Goal: Communication & Community: Connect with others

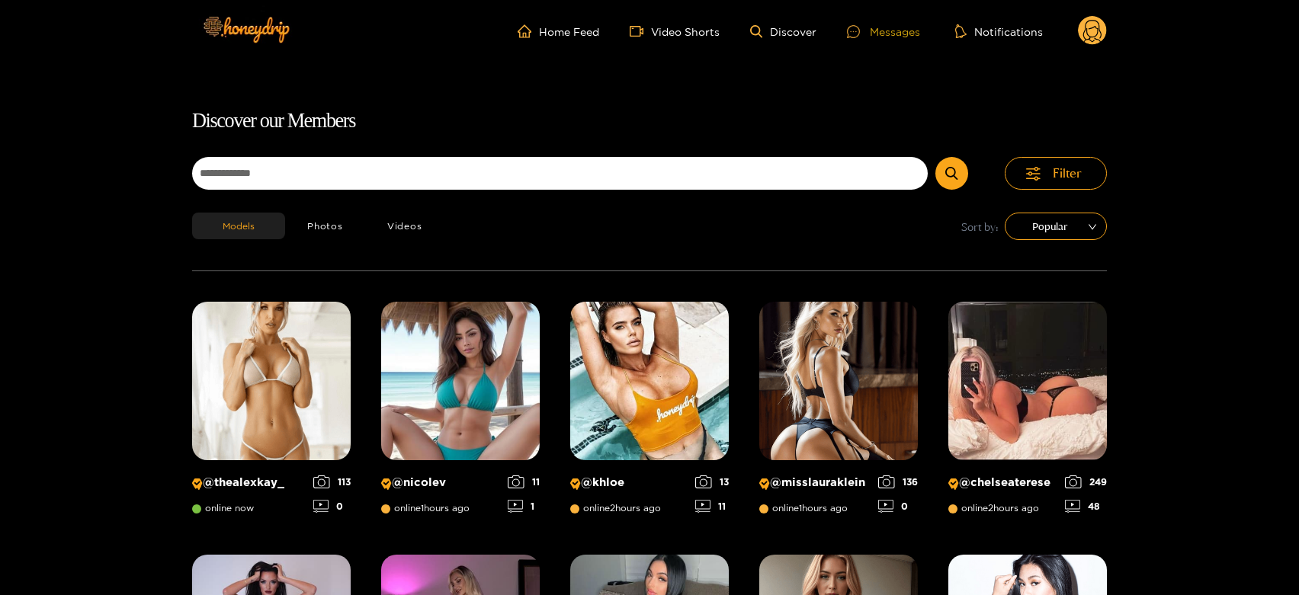
click at [898, 30] on div "Messages" at bounding box center [883, 32] width 73 height 18
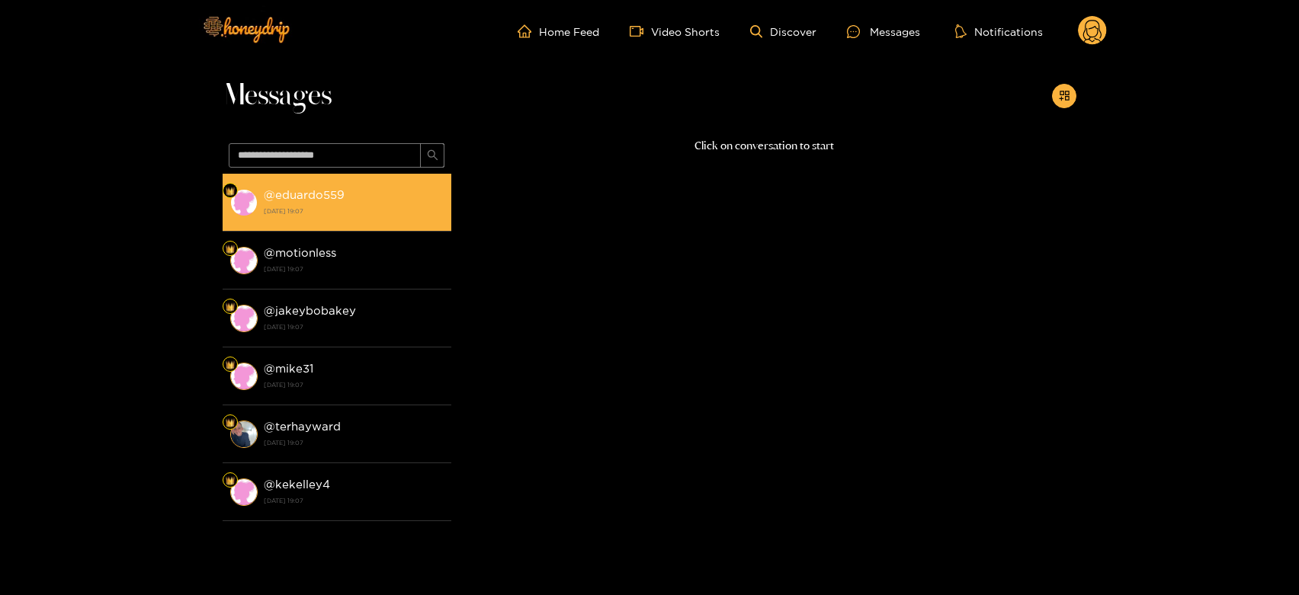
click at [295, 186] on div "@ eduardo559 [DATE] 19:07" at bounding box center [354, 202] width 180 height 34
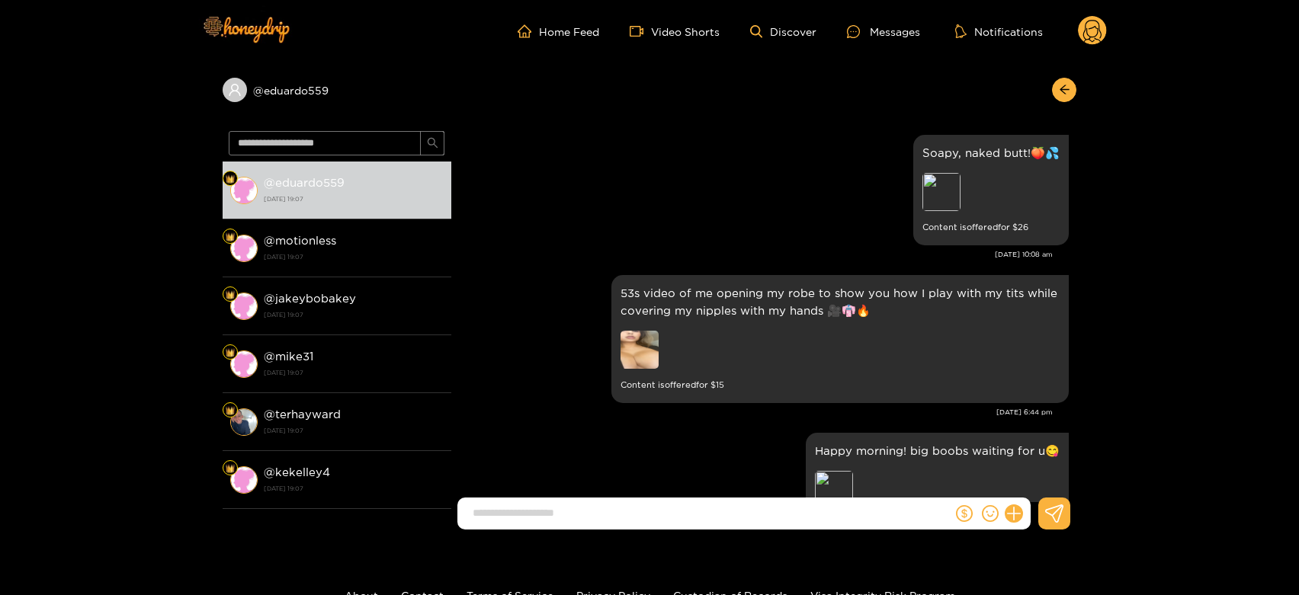
scroll to position [1977, 0]
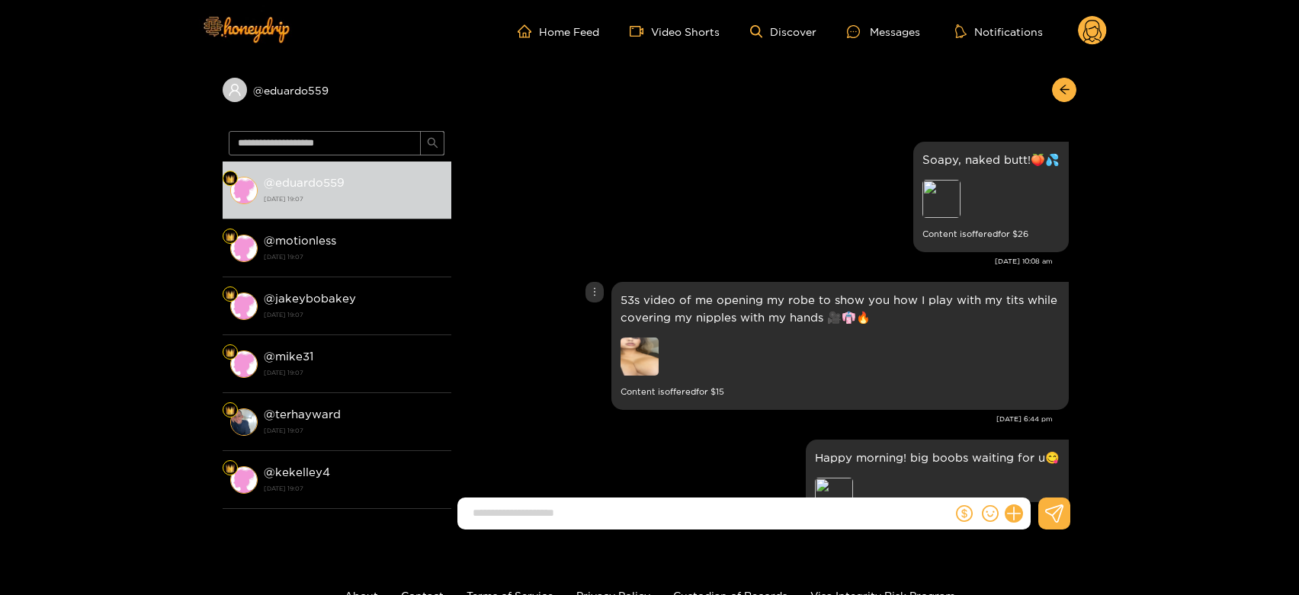
click at [637, 351] on img at bounding box center [640, 357] width 38 height 38
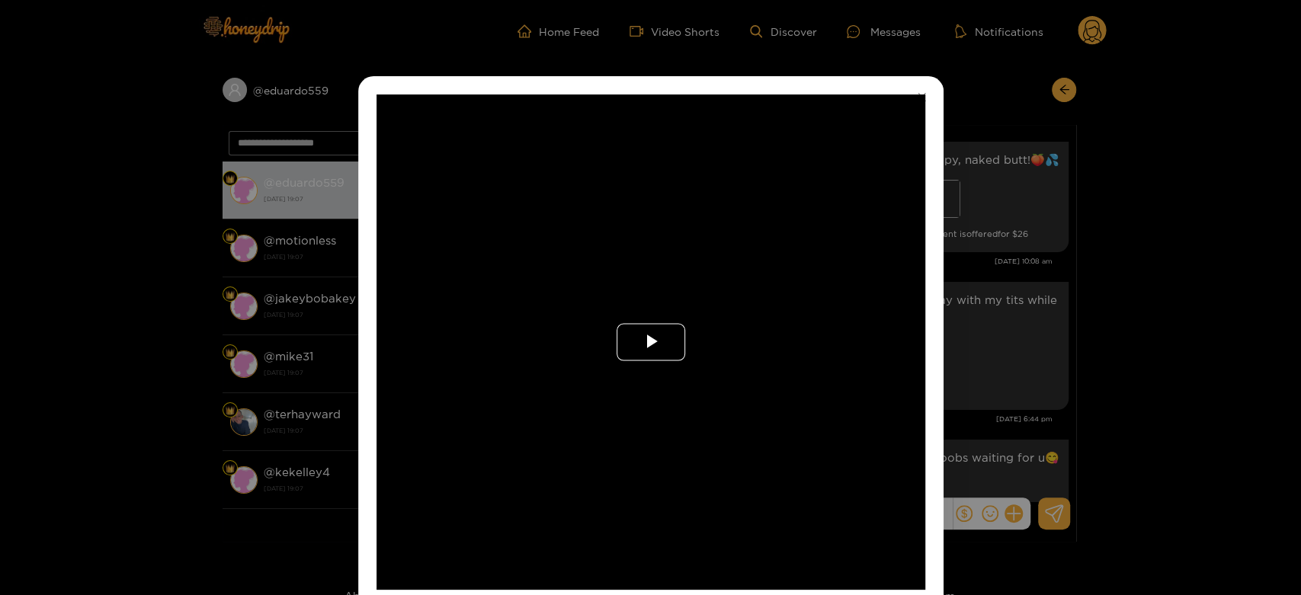
click at [651, 342] on span "Video Player" at bounding box center [651, 342] width 0 height 0
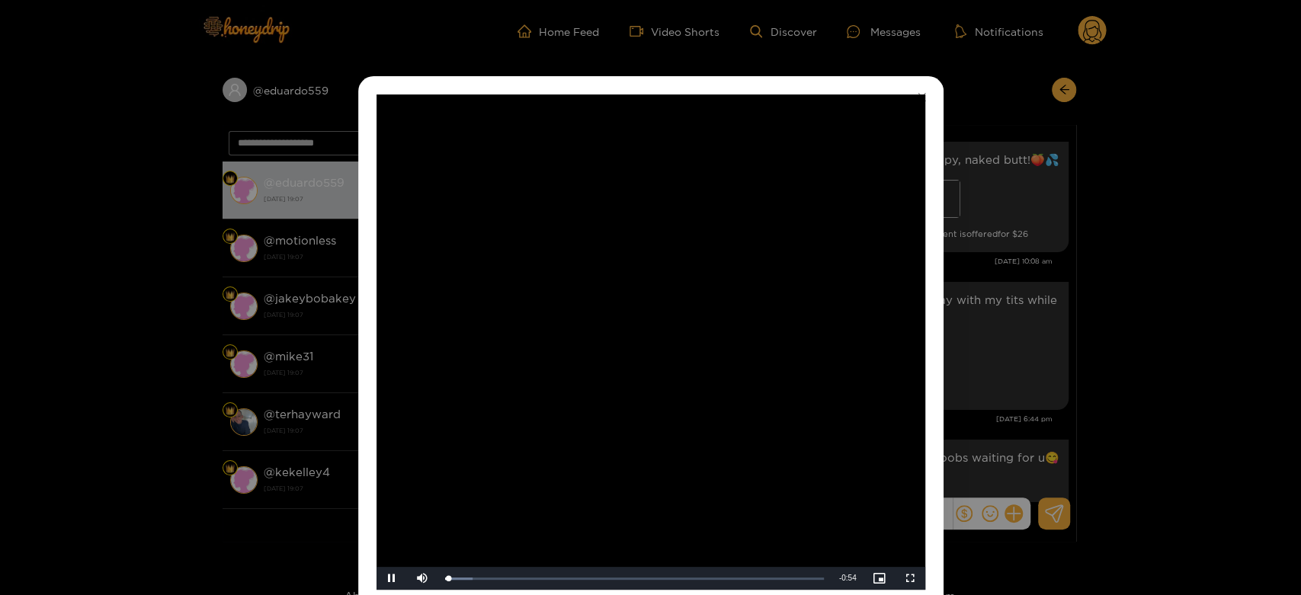
click at [637, 351] on video "Video Player" at bounding box center [651, 343] width 549 height 496
click at [958, 361] on div "**********" at bounding box center [650, 297] width 1301 height 595
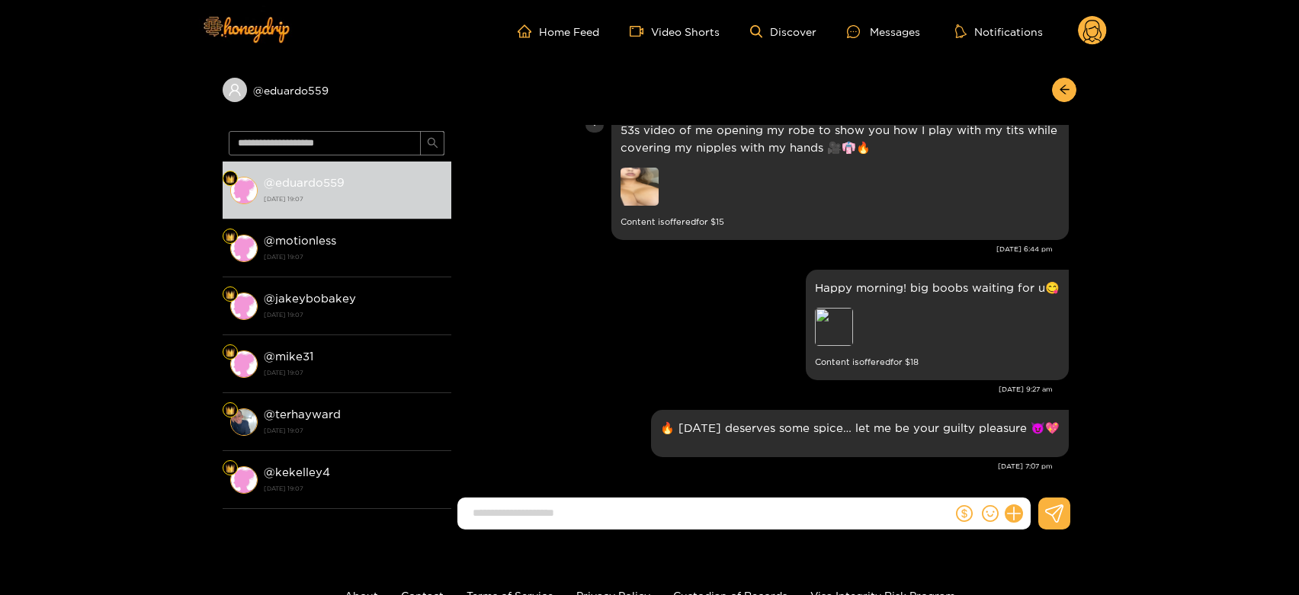
scroll to position [2151, 0]
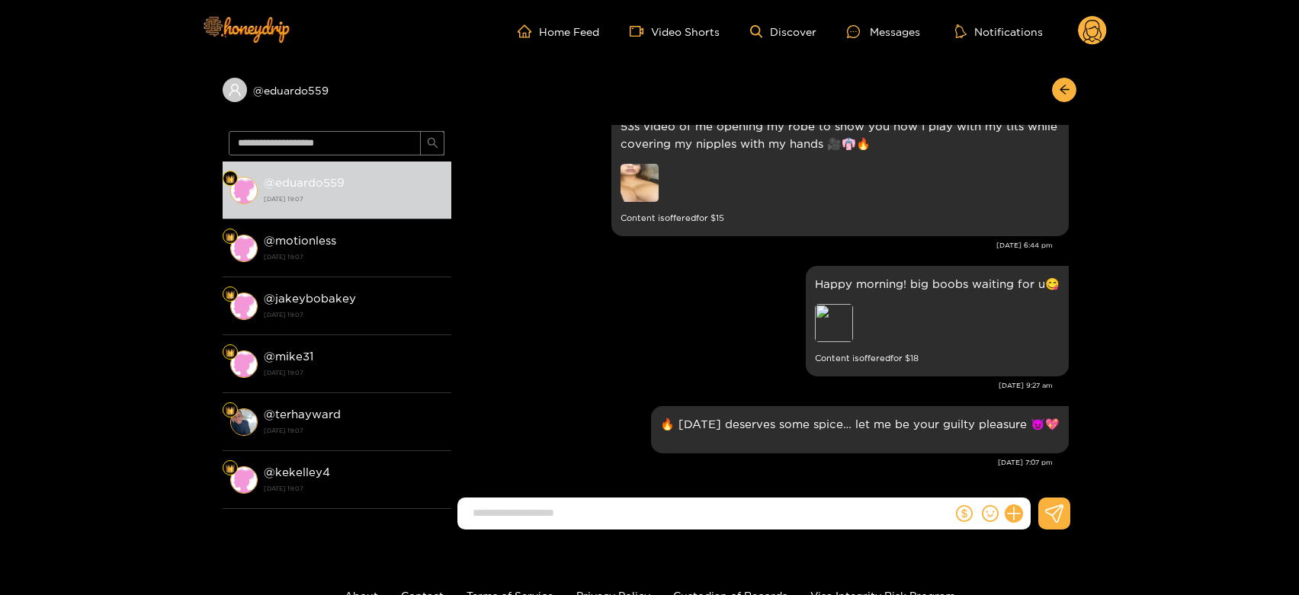
click at [286, 249] on div "@ motionless [DATE] 19:07" at bounding box center [354, 248] width 180 height 34
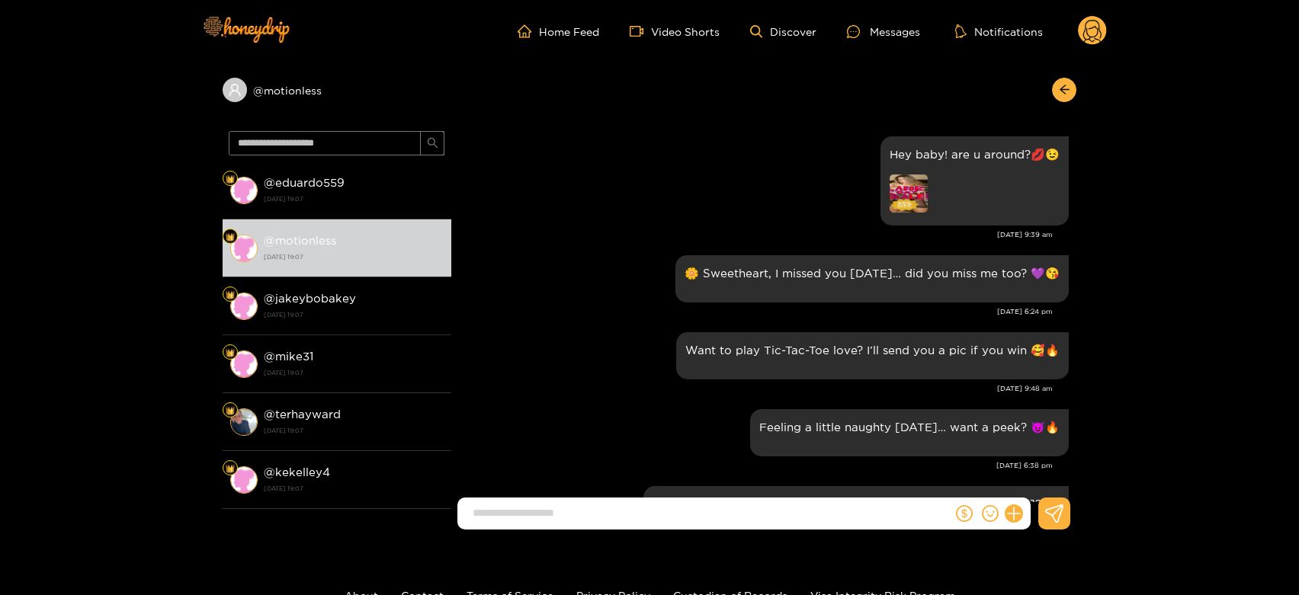
scroll to position [2151, 0]
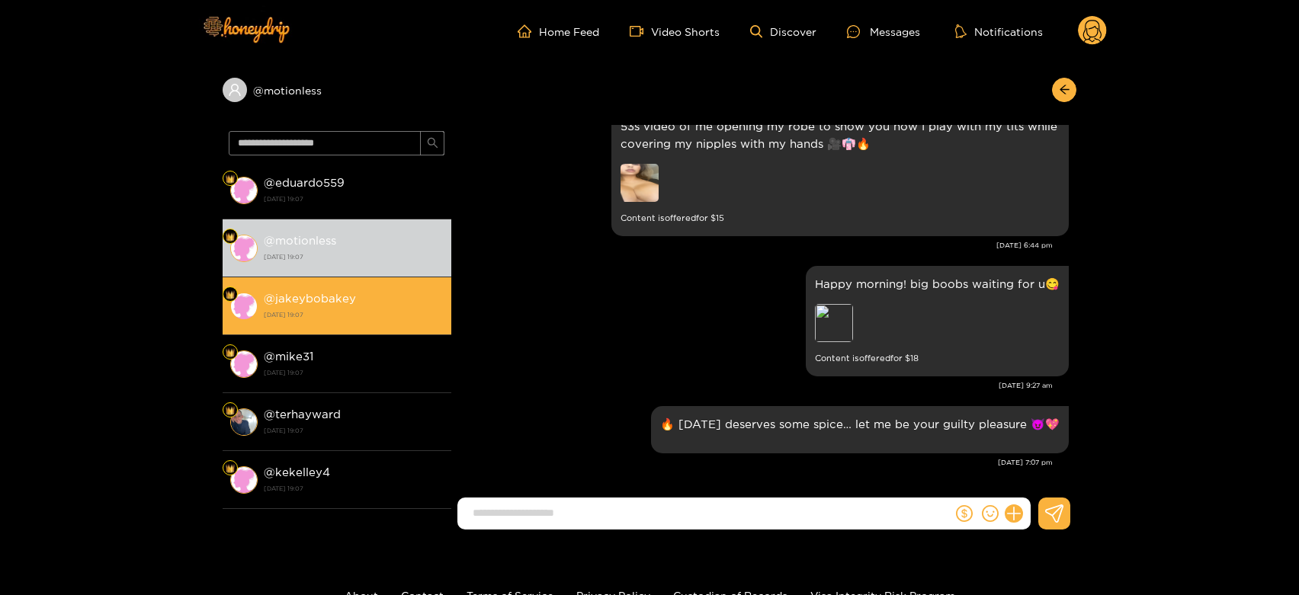
drag, startPoint x: 282, startPoint y: 260, endPoint x: 281, endPoint y: 281, distance: 20.6
click at [281, 266] on li "@ motionless [DATE] 19:07" at bounding box center [337, 249] width 229 height 58
click at [281, 281] on li "@ jakeybobakey [DATE] 19:07" at bounding box center [337, 307] width 229 height 58
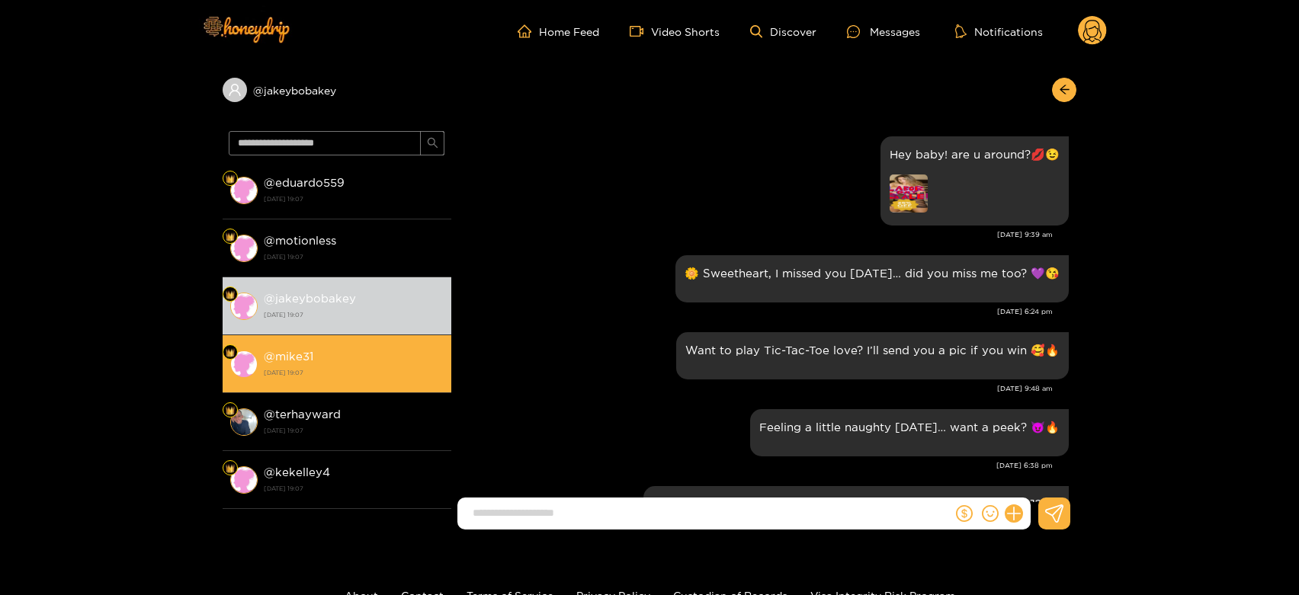
scroll to position [2151, 0]
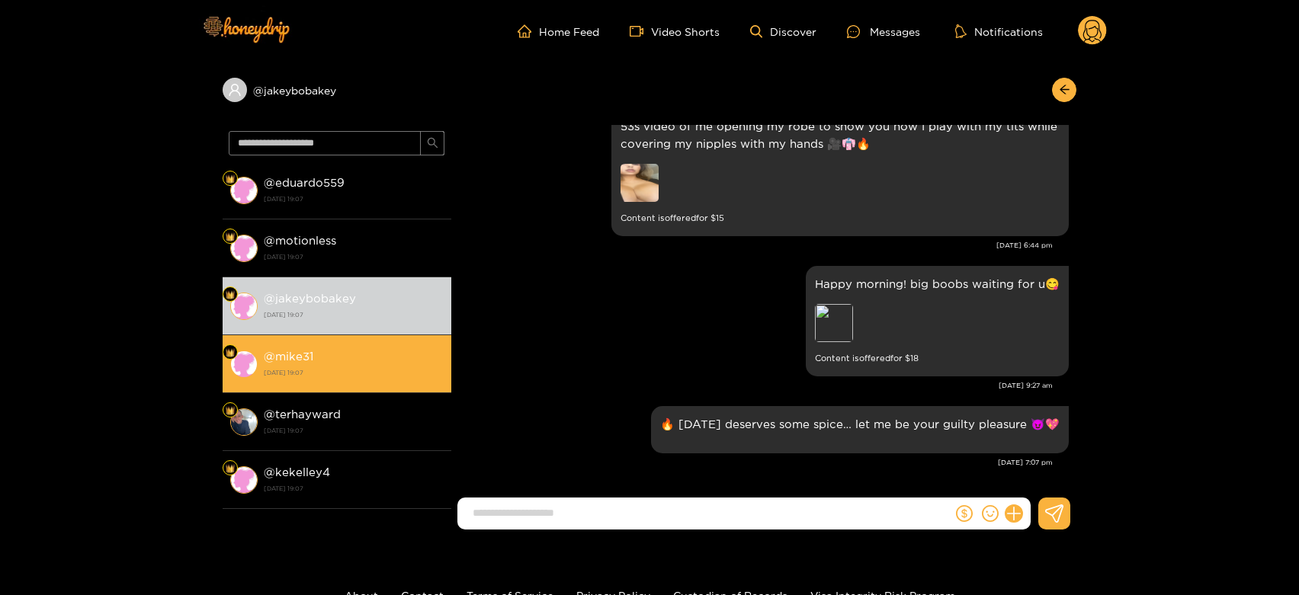
click at [350, 347] on div "@ mike31 [DATE] 19:07" at bounding box center [354, 364] width 180 height 34
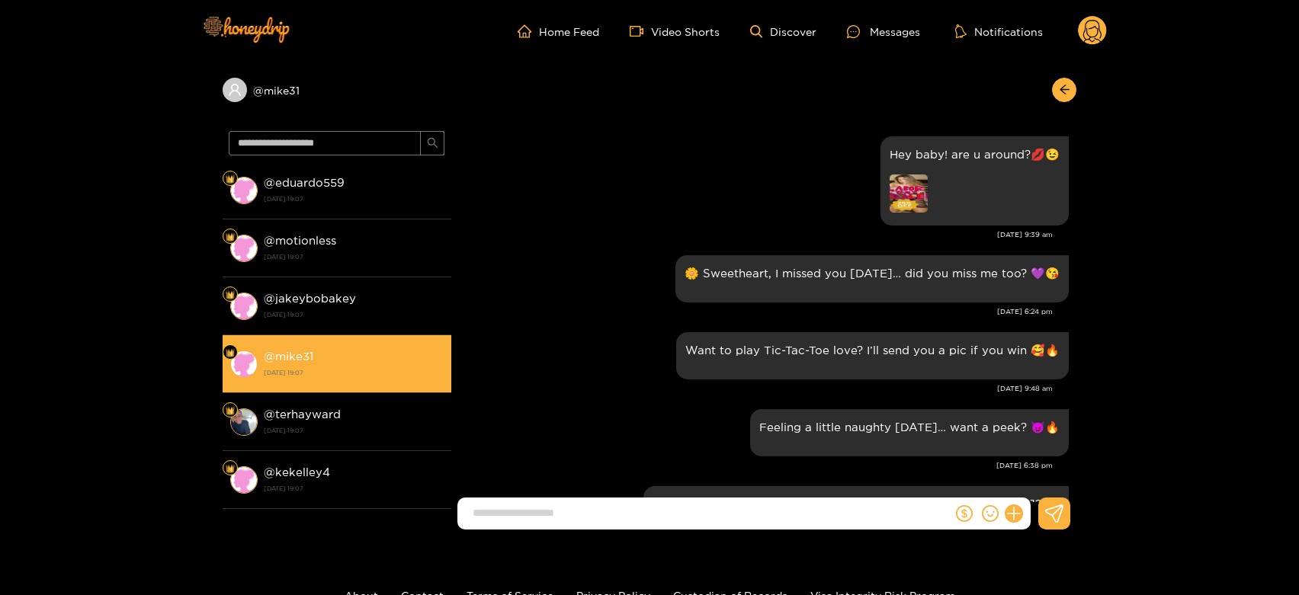
scroll to position [2151, 0]
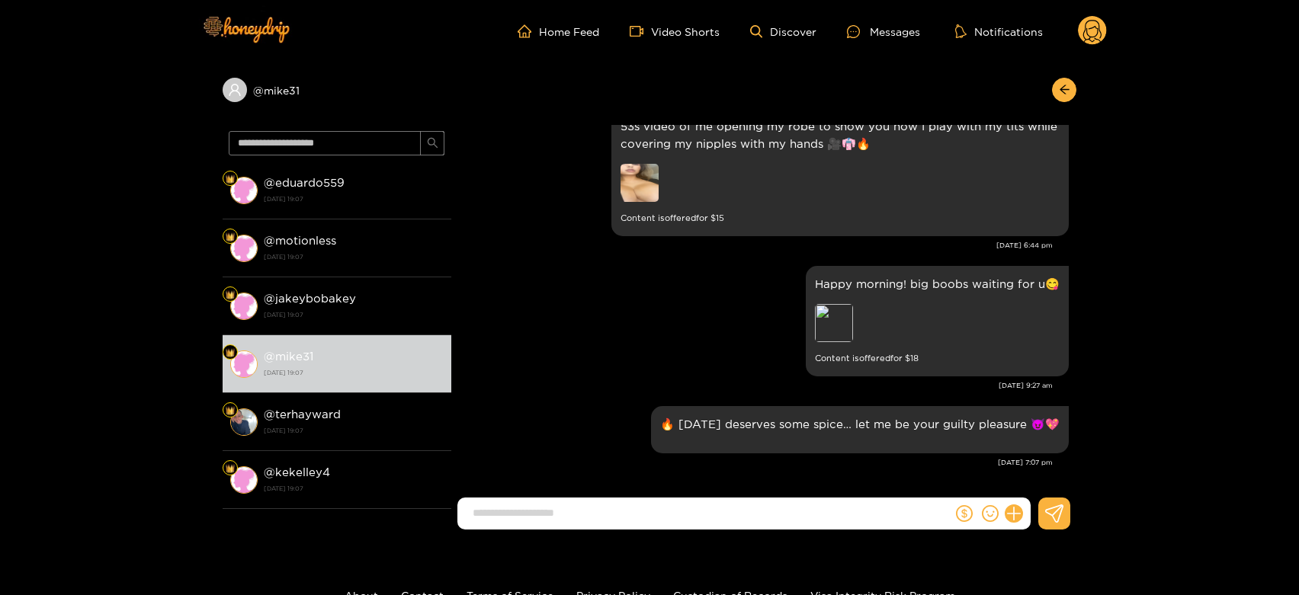
click at [1092, 33] on circle at bounding box center [1092, 30] width 29 height 29
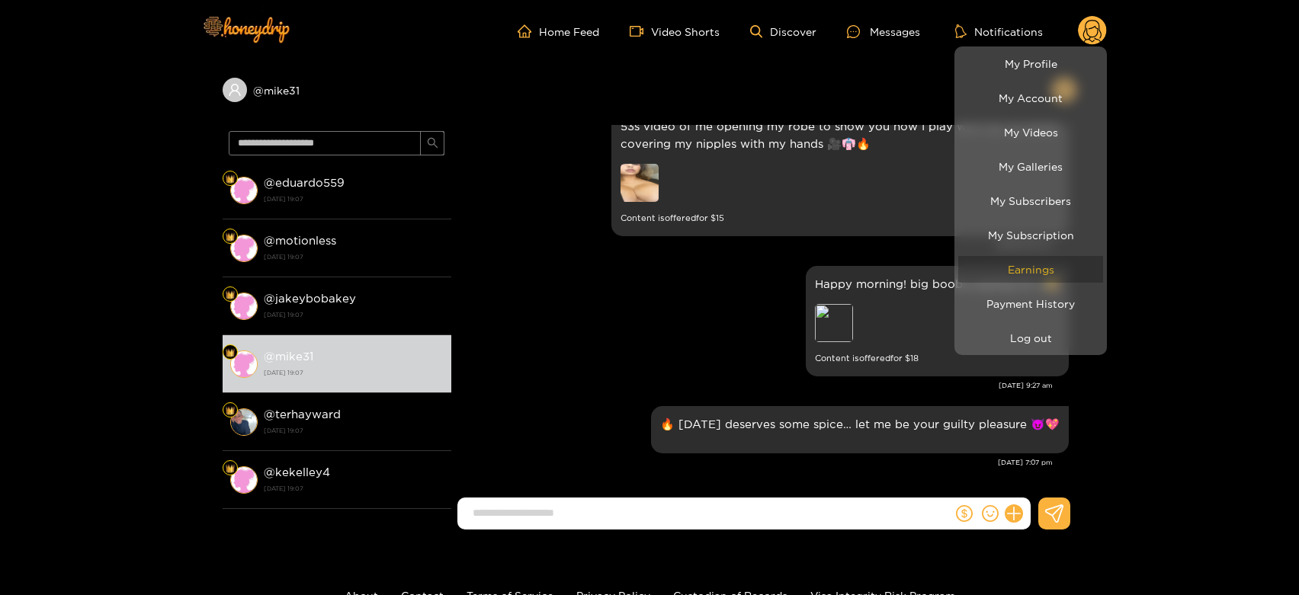
click at [1039, 265] on link "Earnings" at bounding box center [1030, 269] width 145 height 27
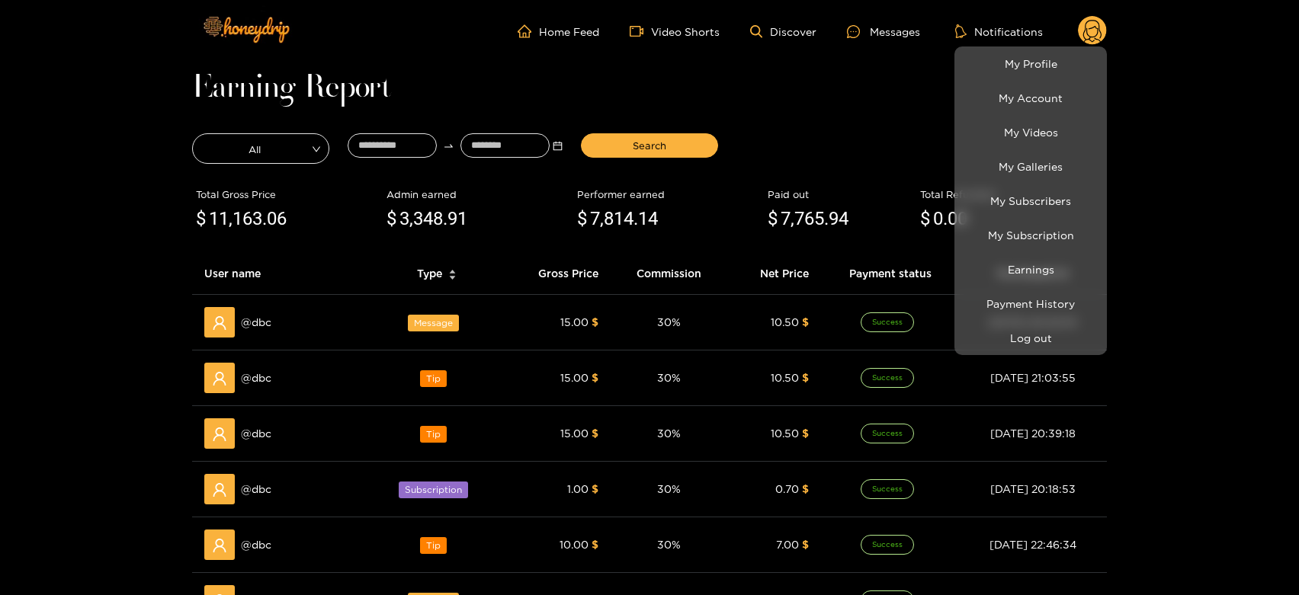
click at [250, 319] on div at bounding box center [649, 297] width 1299 height 595
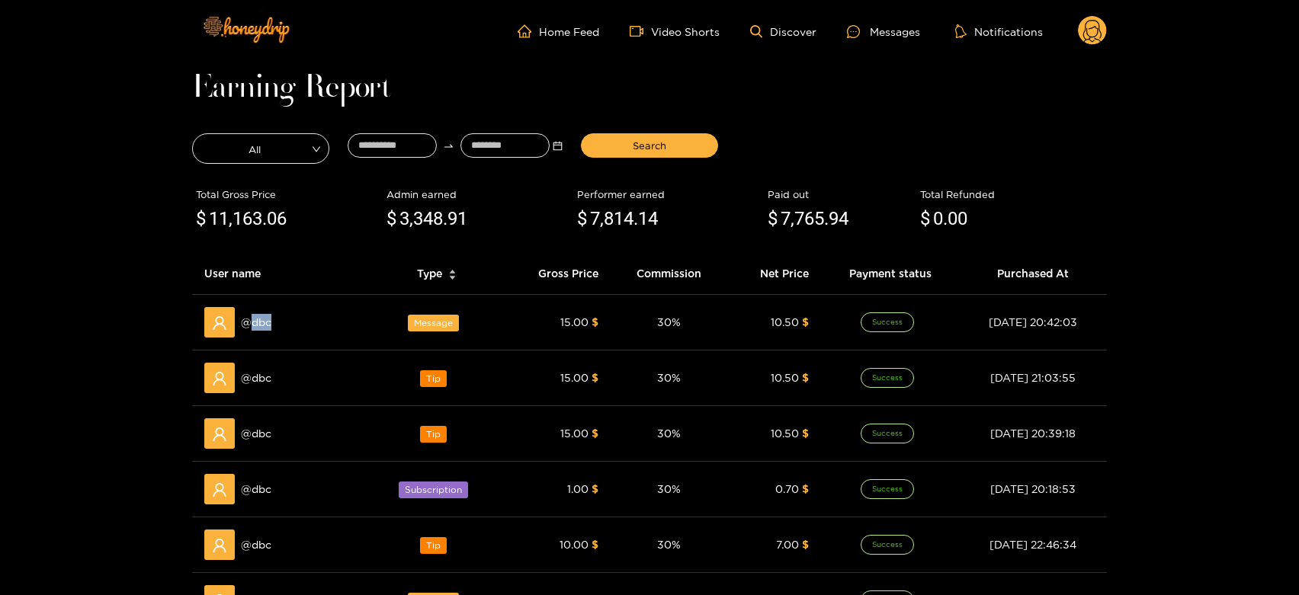
click at [250, 319] on span "@ dbc" at bounding box center [256, 322] width 30 height 17
copy span "dbc"
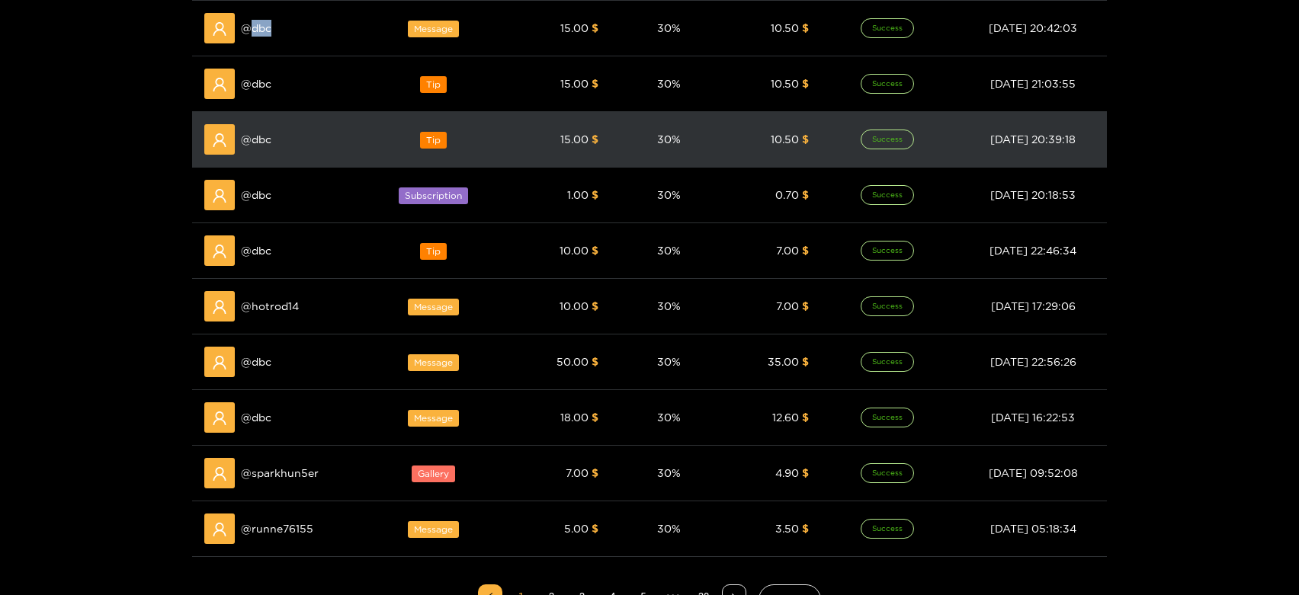
scroll to position [339, 0]
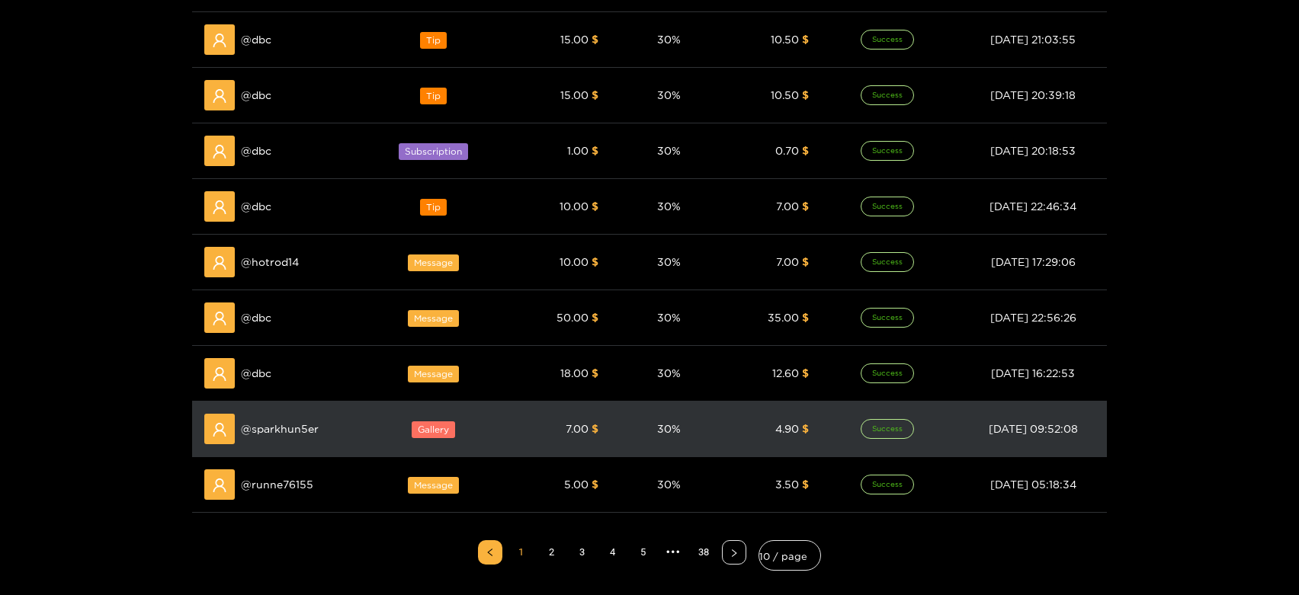
click at [268, 432] on span "@ sparkhun5er" at bounding box center [280, 429] width 78 height 17
copy span "sparkhun5er"
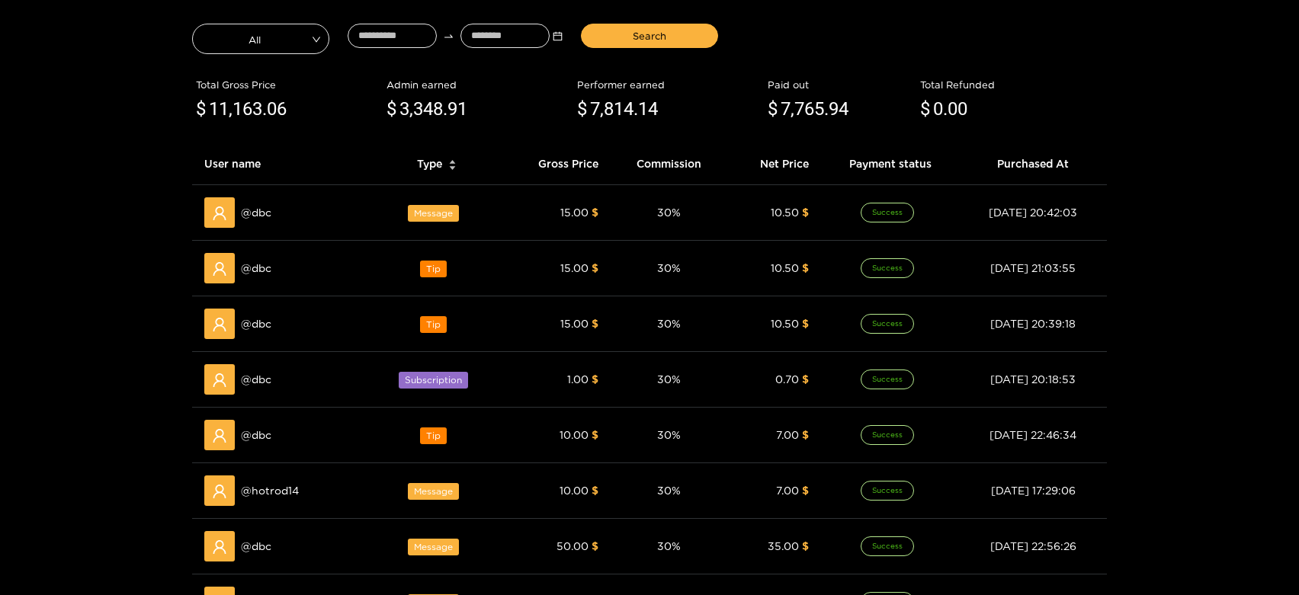
scroll to position [0, 0]
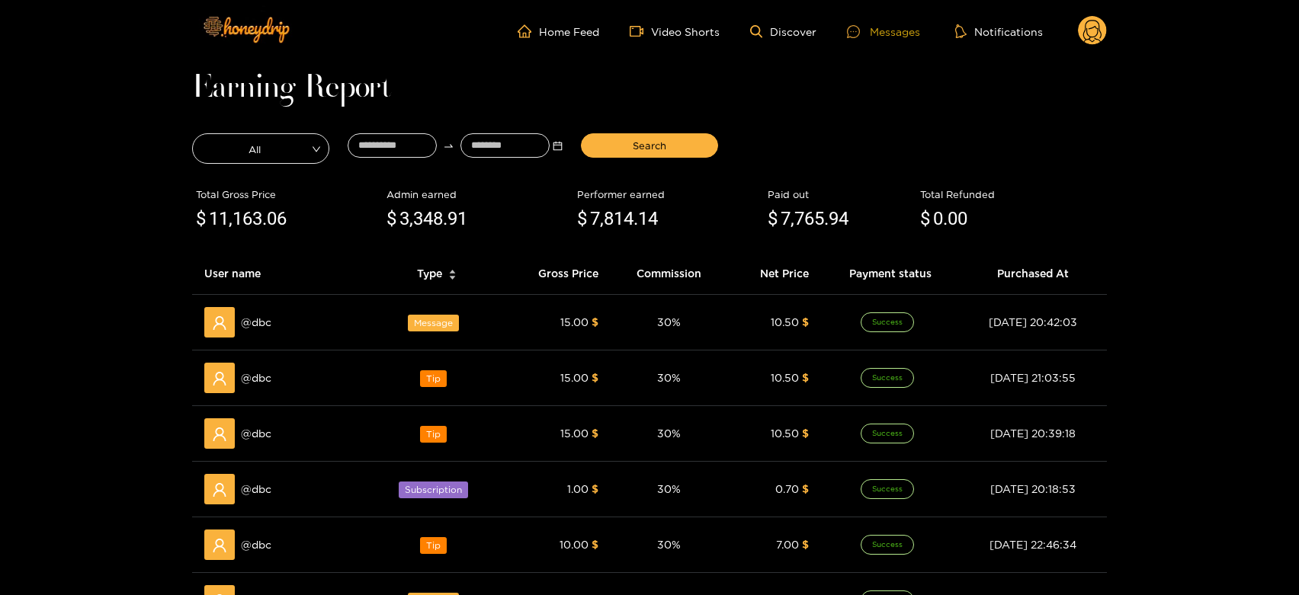
click at [886, 38] on div "Messages" at bounding box center [883, 32] width 73 height 18
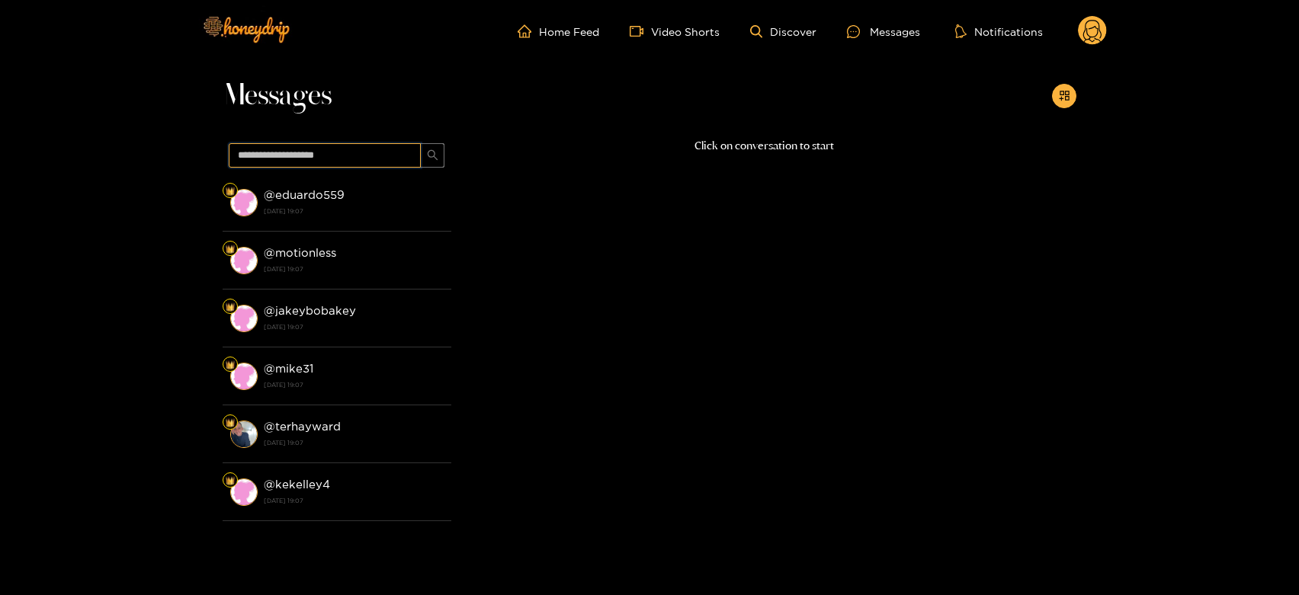
click at [366, 152] on input "text" at bounding box center [325, 155] width 192 height 24
paste input "**********"
type input "**********"
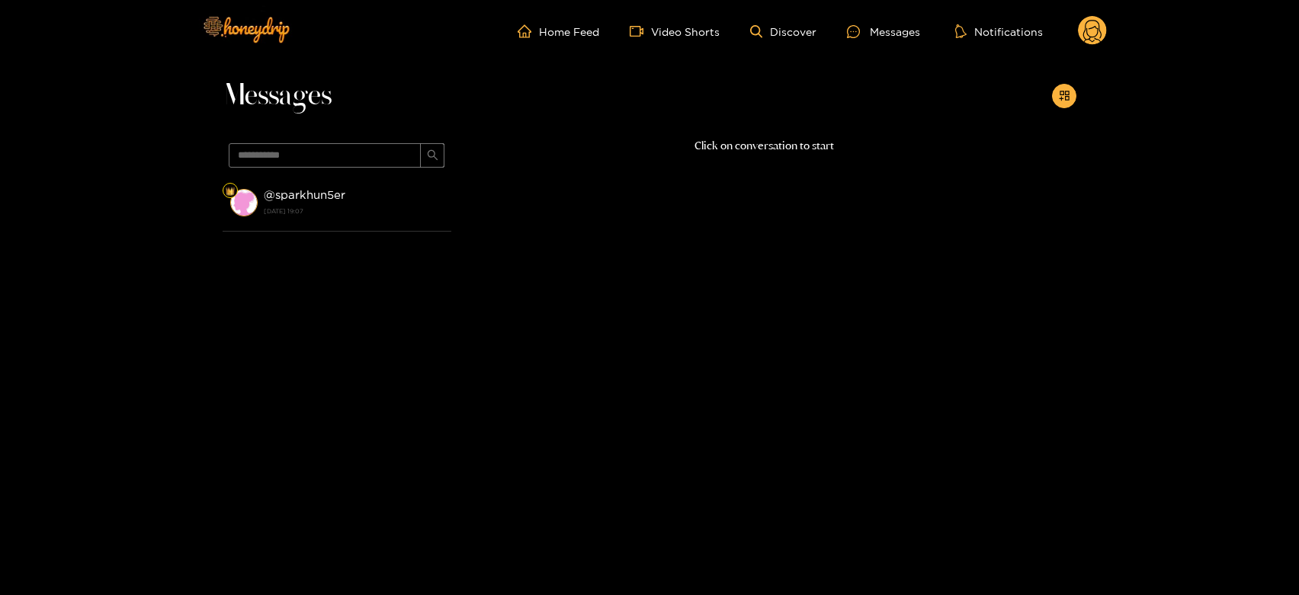
click at [335, 191] on strong "@ sparkhun5er" at bounding box center [305, 194] width 82 height 13
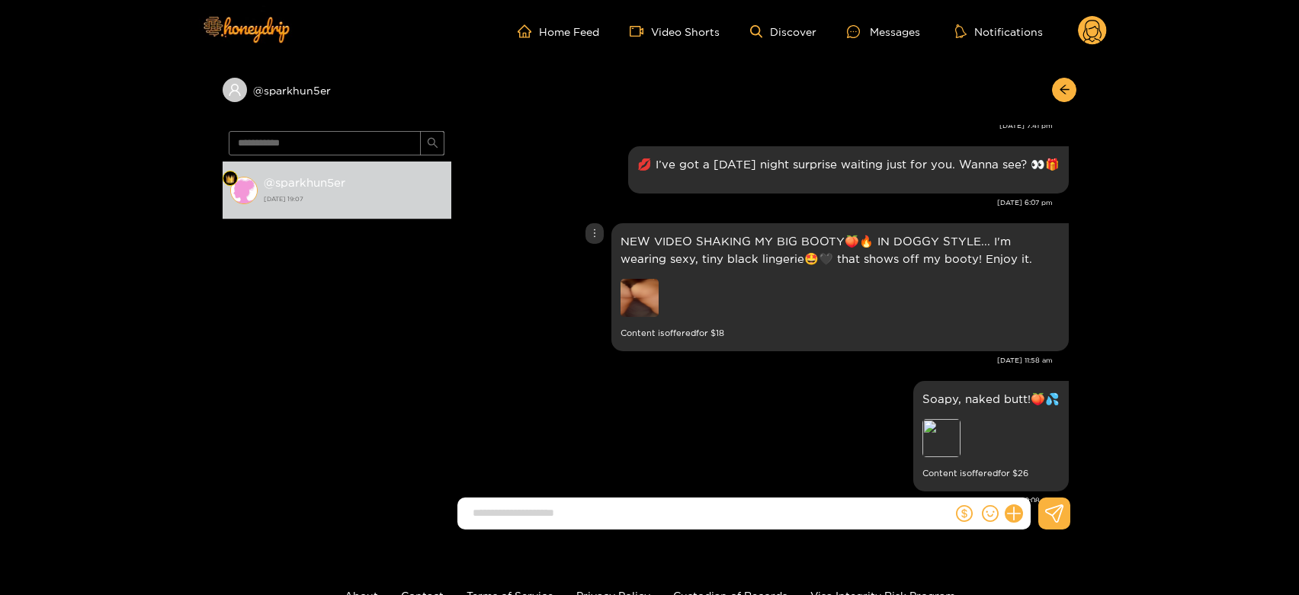
scroll to position [1727, 0]
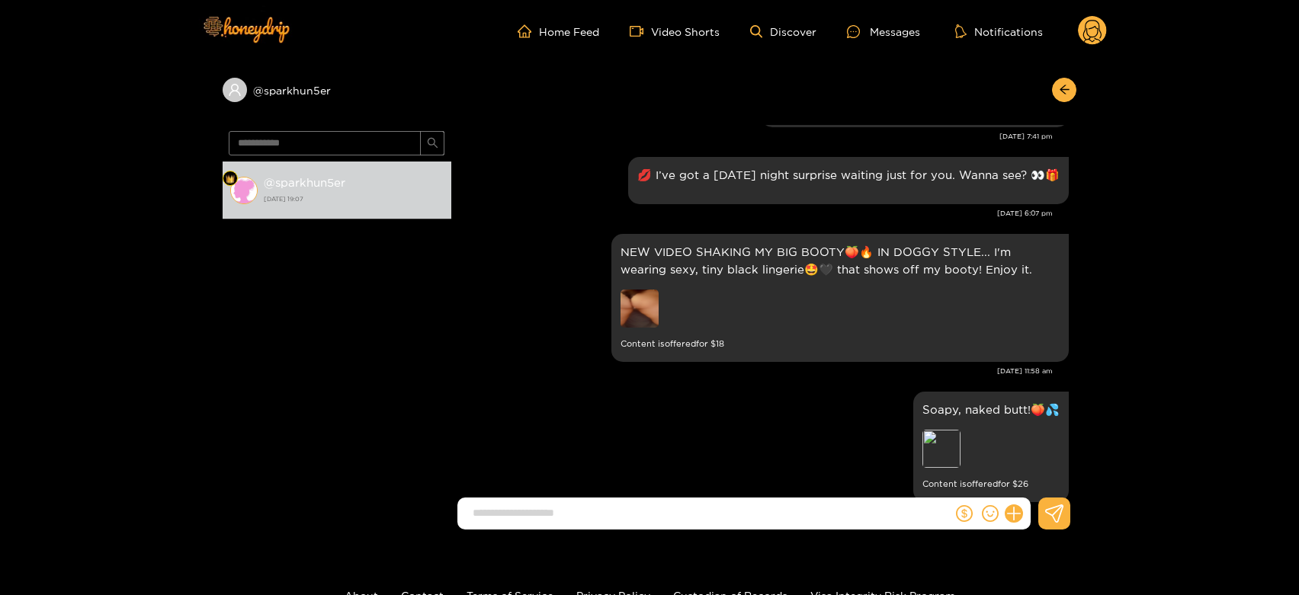
click at [1098, 30] on icon at bounding box center [1092, 33] width 18 height 27
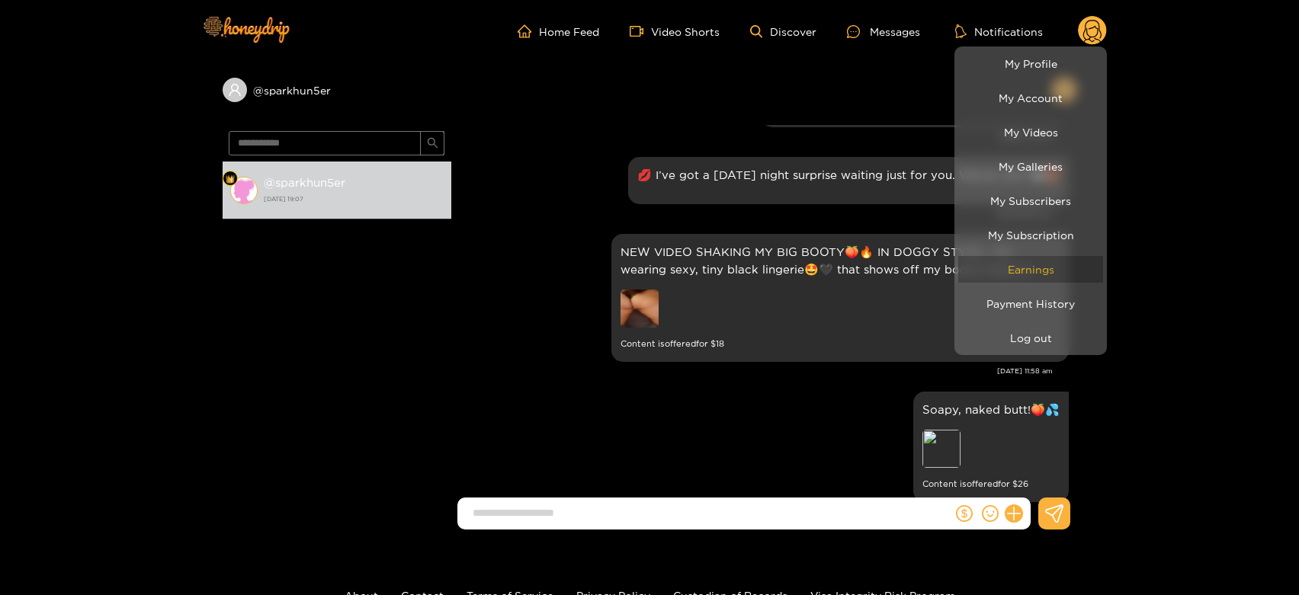
click at [1039, 273] on link "Earnings" at bounding box center [1030, 269] width 145 height 27
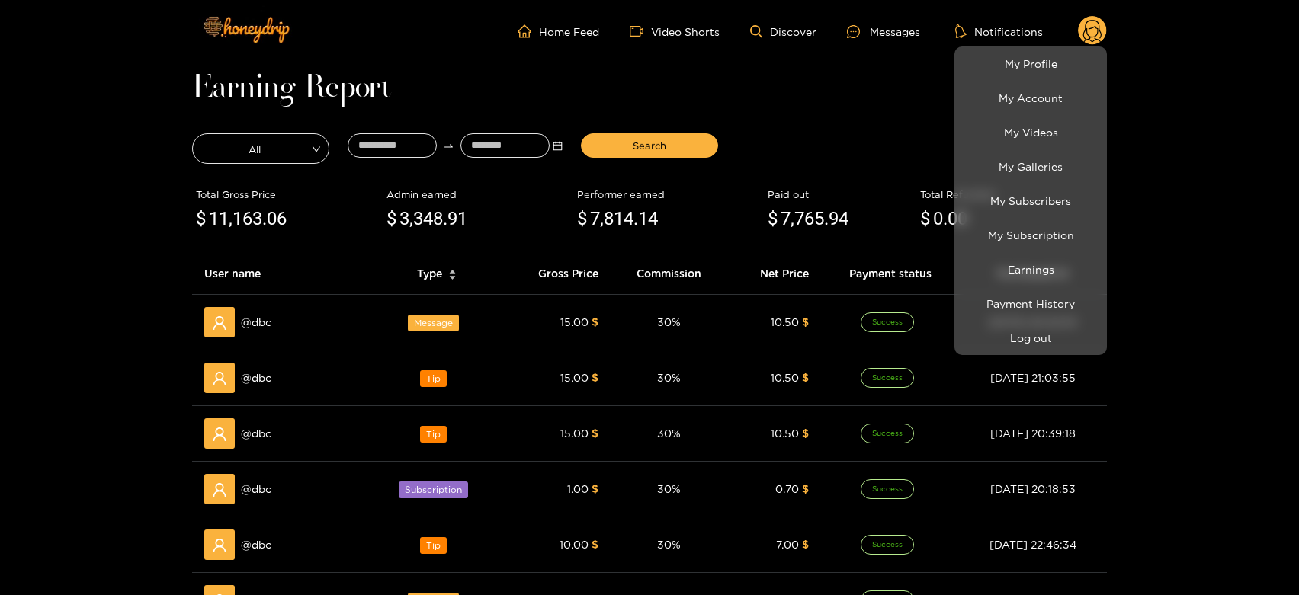
click at [252, 330] on div at bounding box center [649, 297] width 1299 height 595
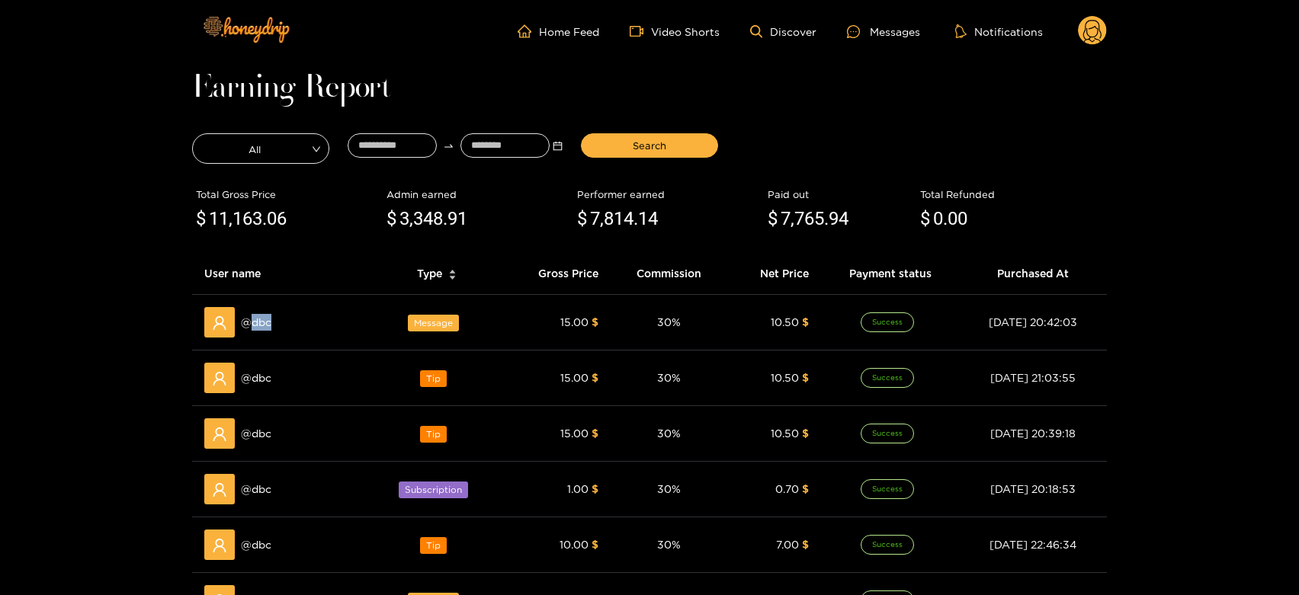
click at [252, 330] on span "@ dbc" at bounding box center [256, 322] width 30 height 17
copy span "dbc"
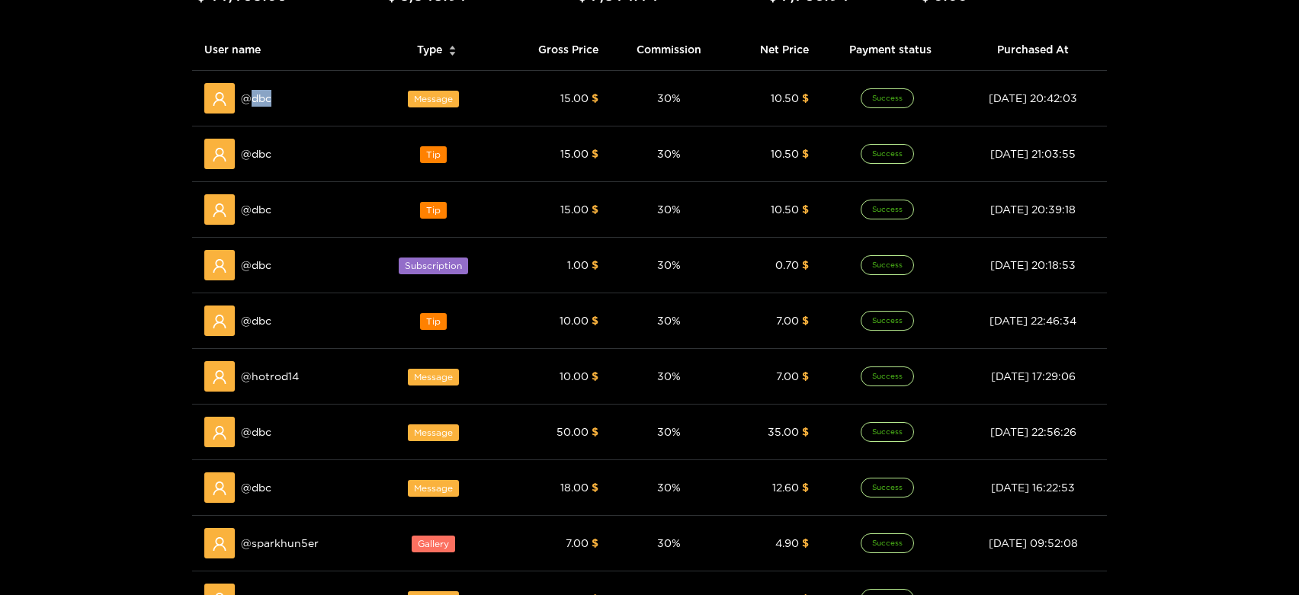
scroll to position [339, 0]
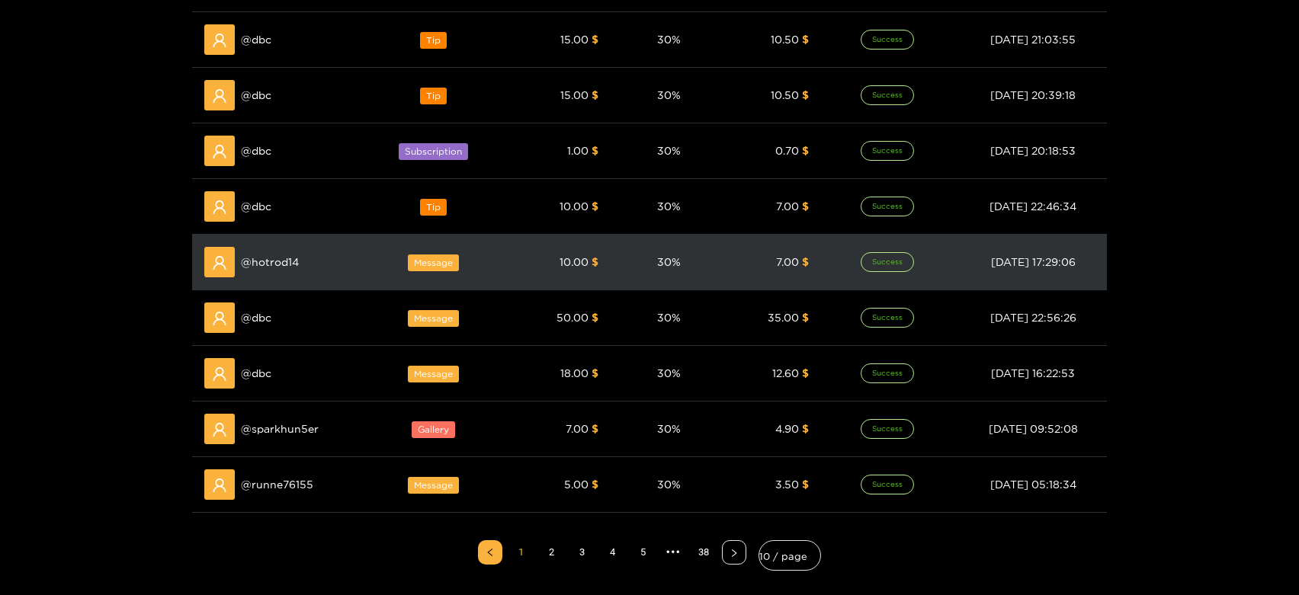
click at [281, 270] on div "@ hotrod14" at bounding box center [282, 262] width 156 height 30
copy span "hotrod14"
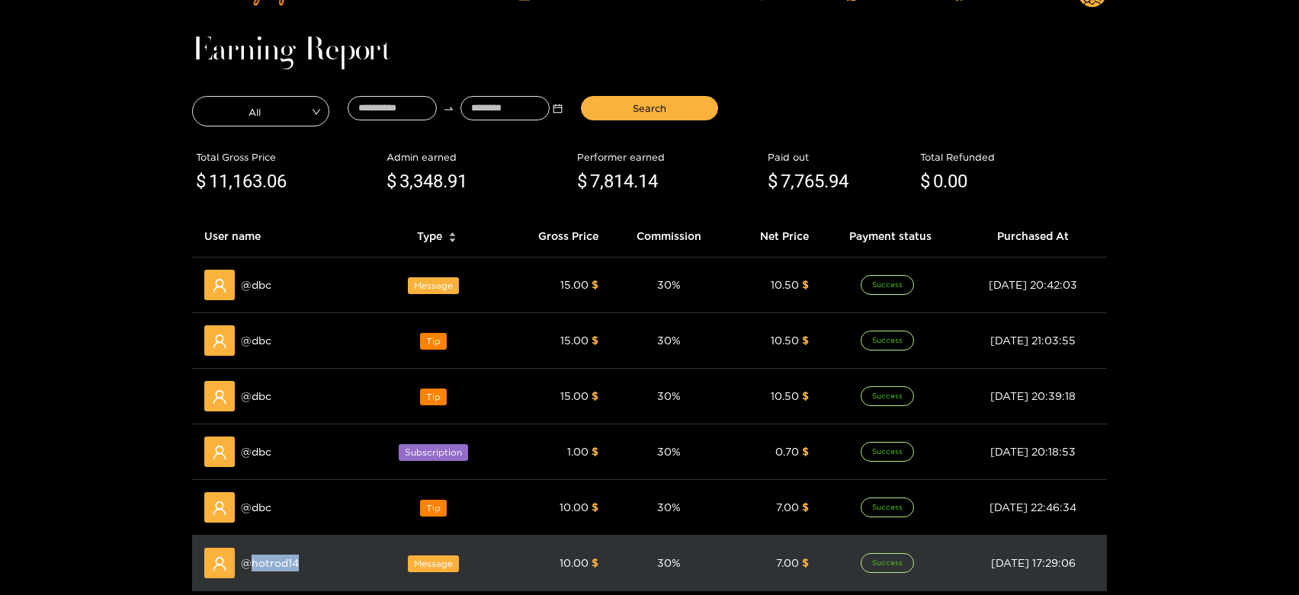
scroll to position [0, 0]
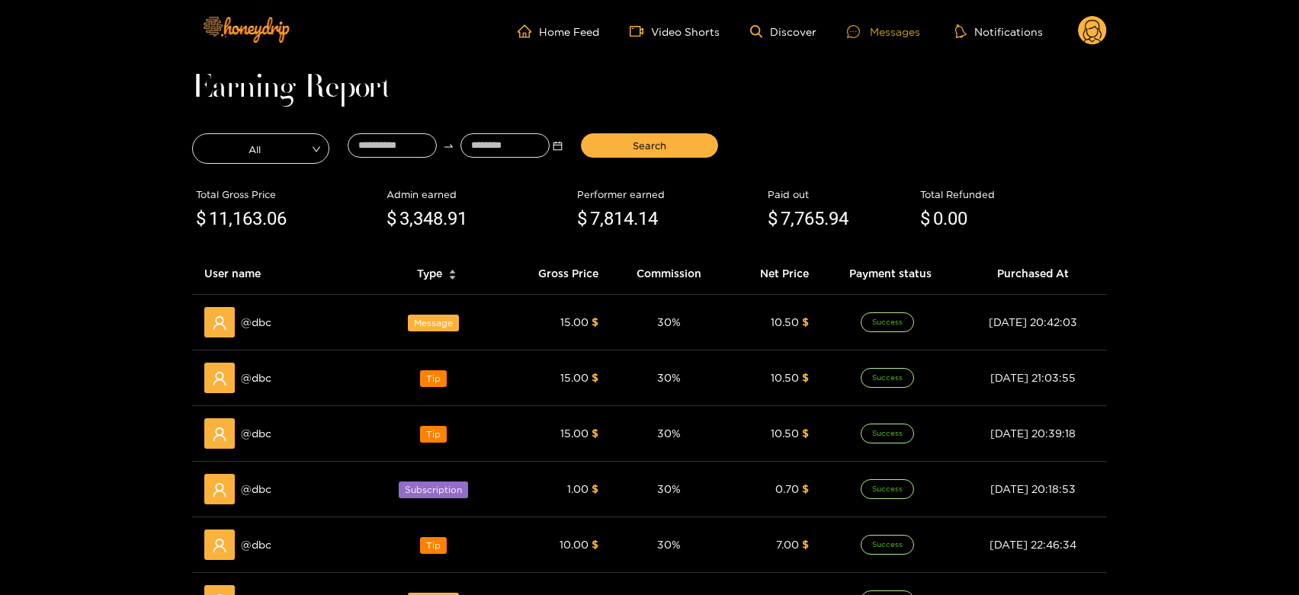
click at [865, 23] on div "Messages" at bounding box center [883, 32] width 73 height 18
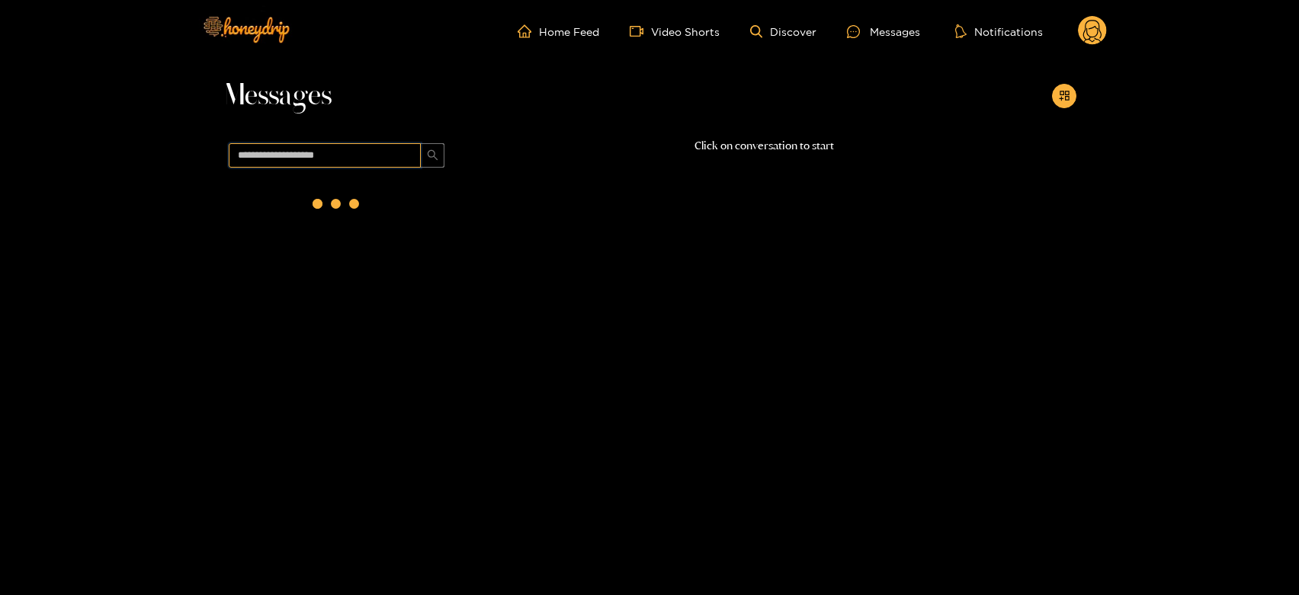
click at [347, 155] on input "text" at bounding box center [325, 155] width 192 height 24
paste input "********"
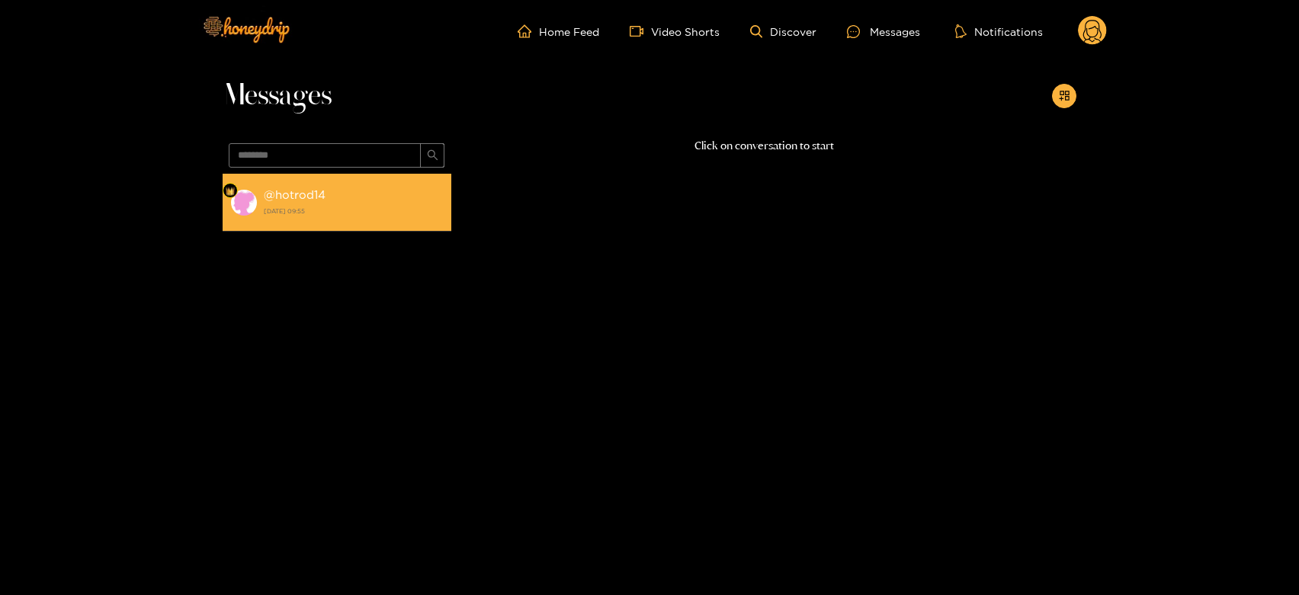
click at [331, 189] on div "@ hotrod14 [DATE] 09:55" at bounding box center [354, 202] width 180 height 34
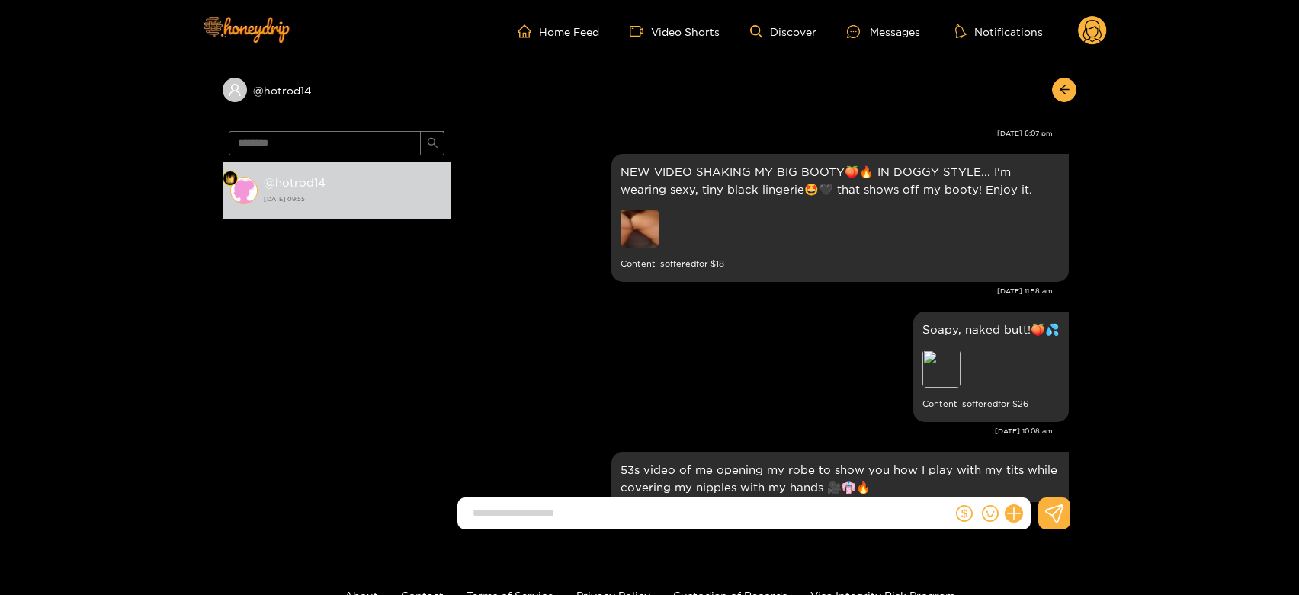
scroll to position [1685, 0]
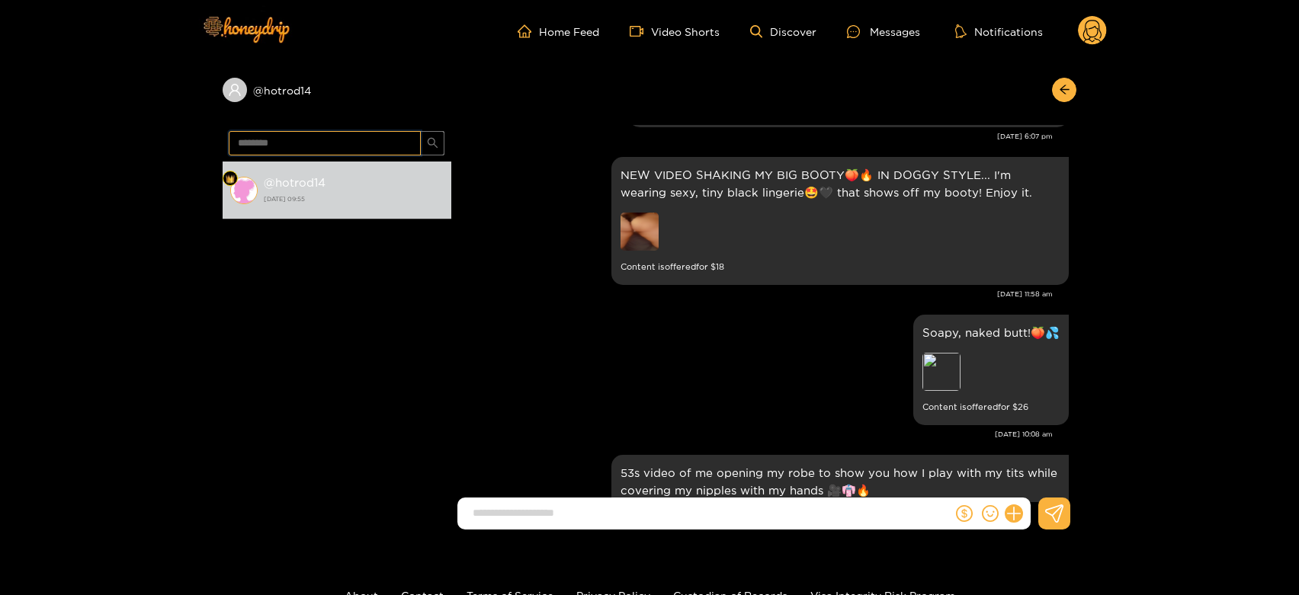
click at [315, 149] on input "********" at bounding box center [325, 143] width 192 height 24
paste input "text"
type input "***"
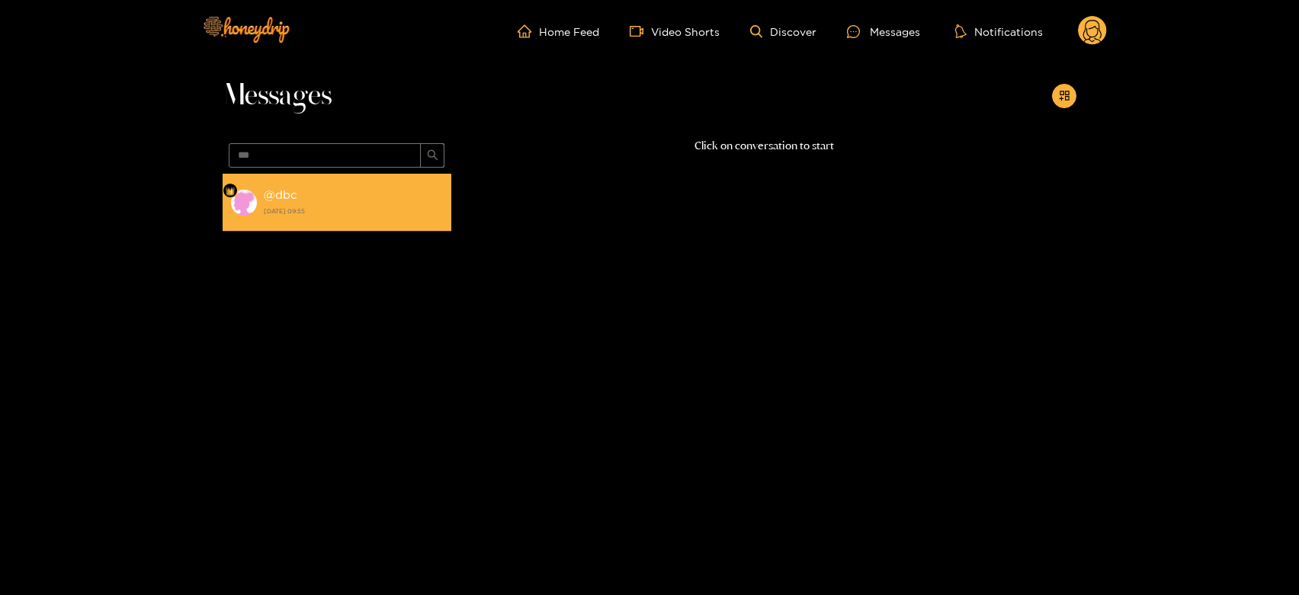
click at [329, 206] on strong "[DATE] 09:55" at bounding box center [354, 211] width 180 height 14
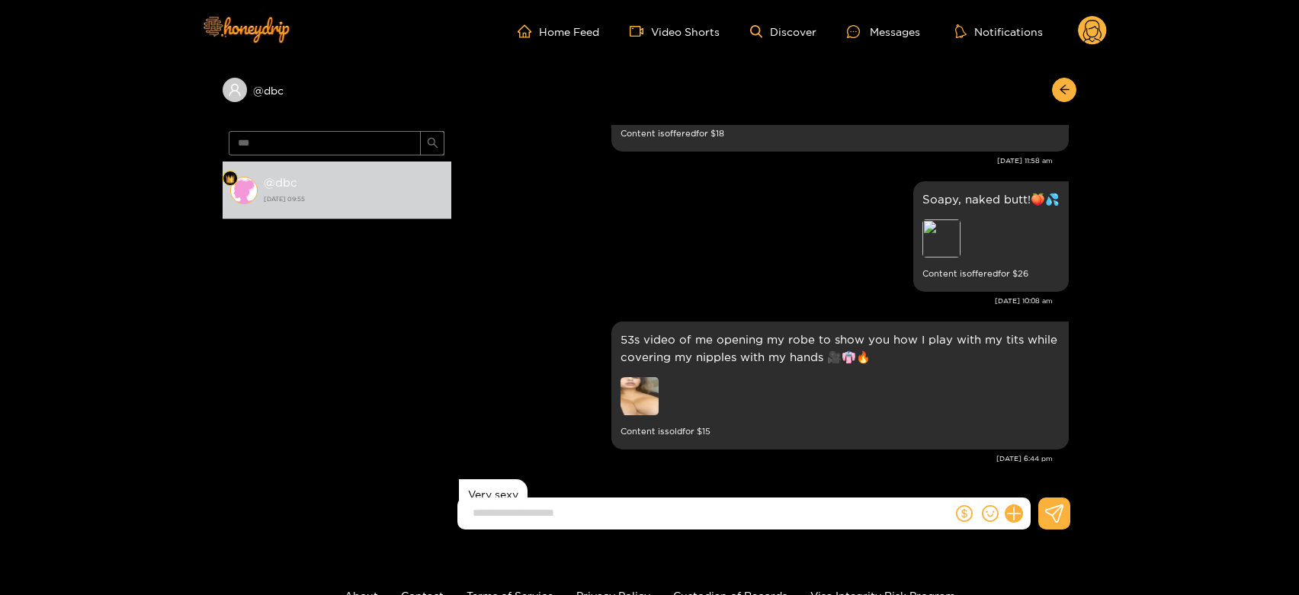
click at [1098, 48] on div "Home Feed Video Shorts Discover Messages Notifications 0" at bounding box center [649, 31] width 915 height 63
click at [1092, 35] on circle at bounding box center [1092, 30] width 29 height 29
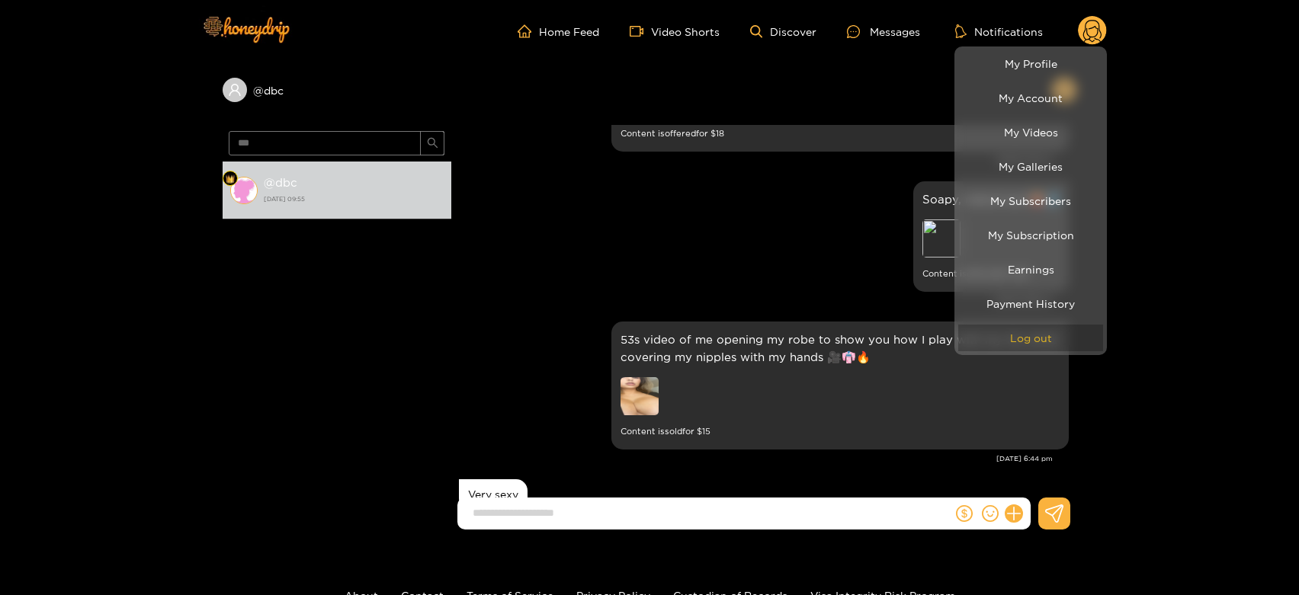
click at [1066, 330] on button "Log out" at bounding box center [1030, 338] width 145 height 27
